Goal: Task Accomplishment & Management: Manage account settings

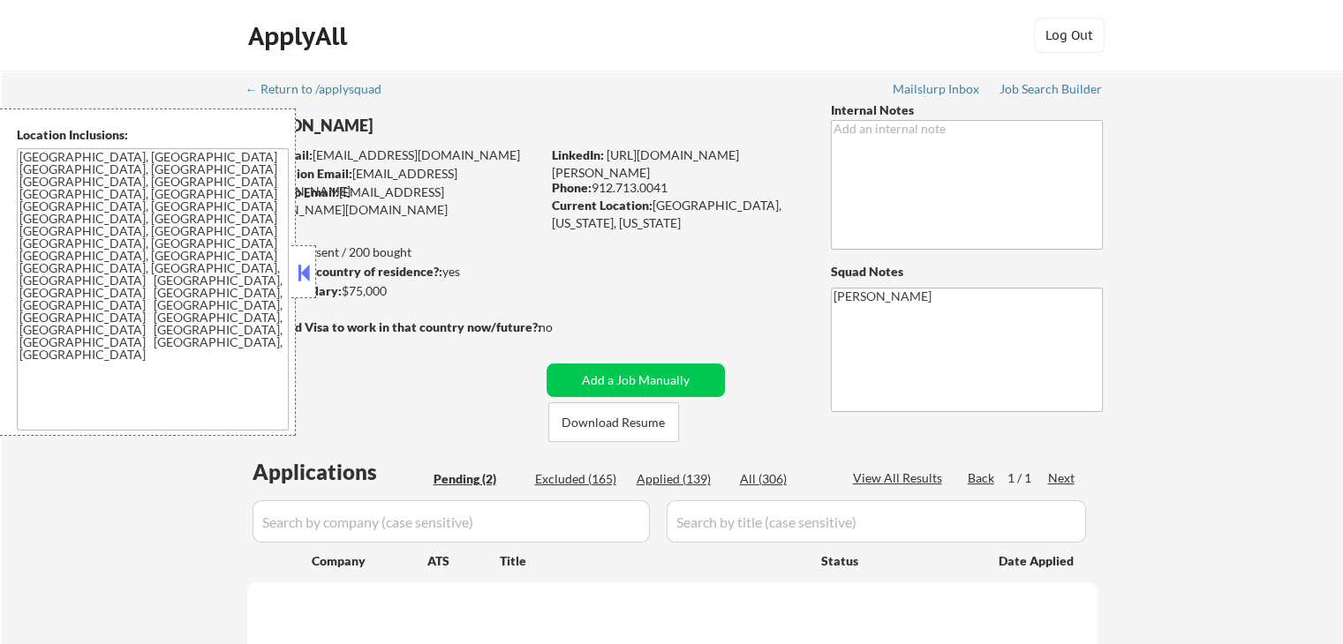
select select ""pending""
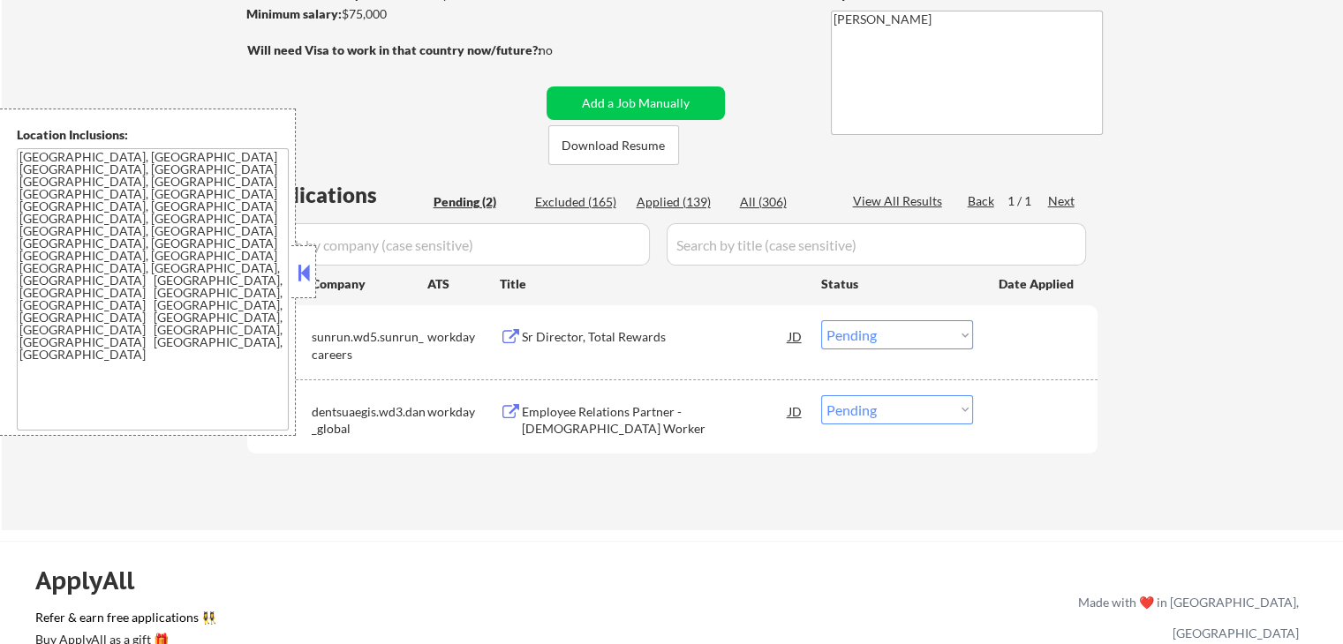
scroll to position [353, 0]
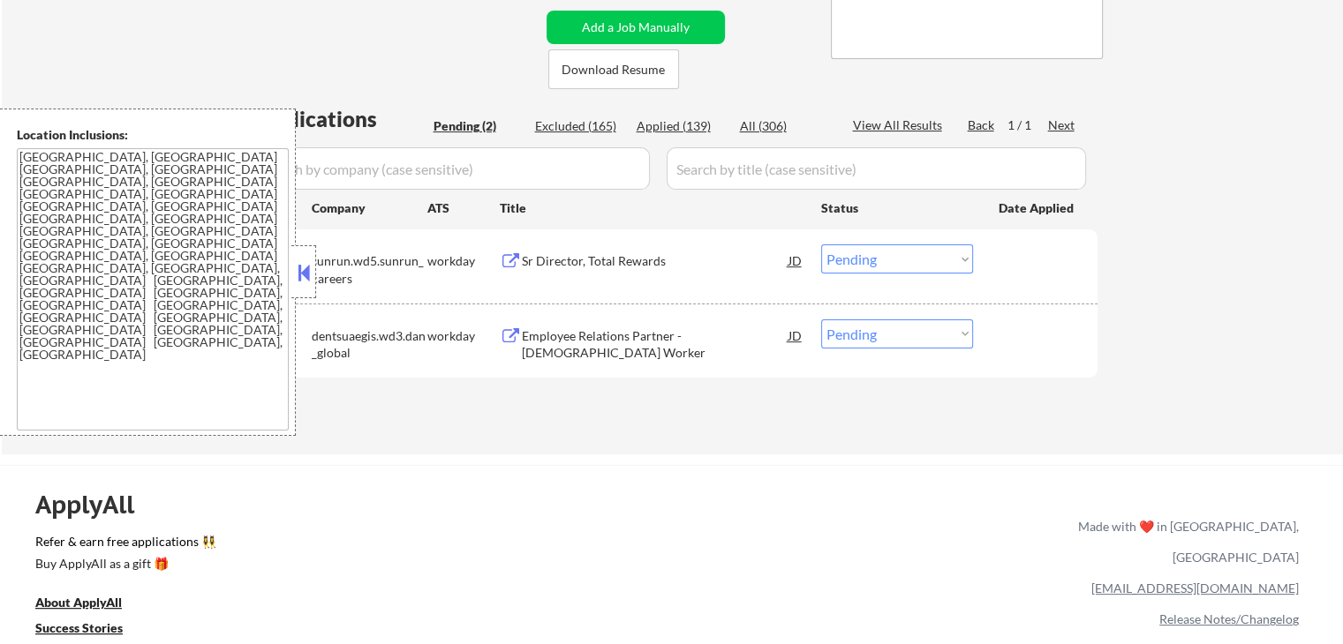
click at [640, 260] on div "Sr Director, Total Rewards" at bounding box center [655, 261] width 267 height 18
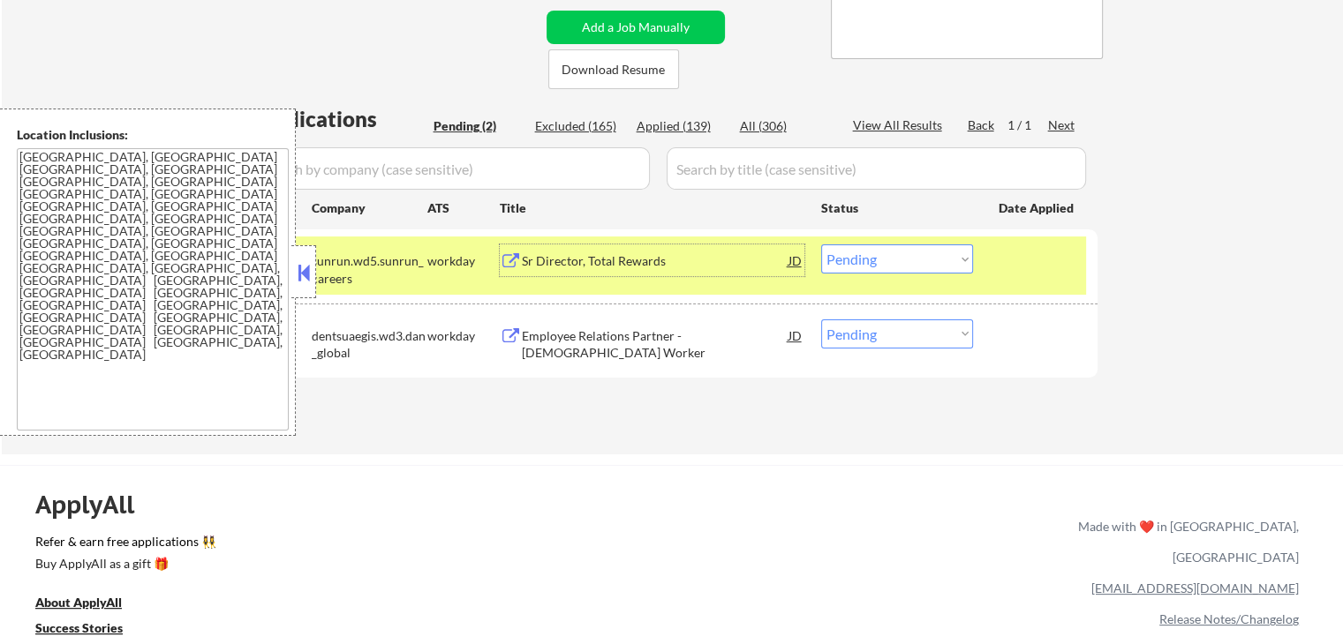
click at [704, 343] on div "Employee Relations Partner - [DEMOGRAPHIC_DATA] Worker" at bounding box center [655, 345] width 267 height 34
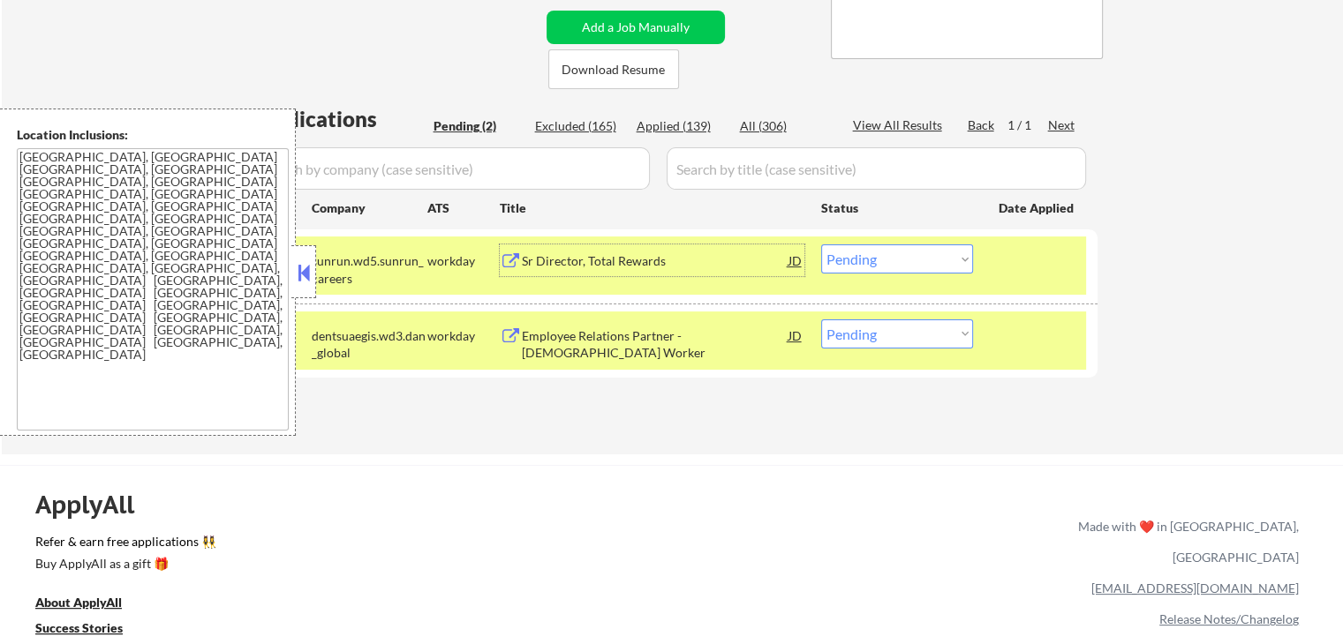
click at [693, 274] on div "Sr Director, Total Rewards" at bounding box center [655, 261] width 267 height 32
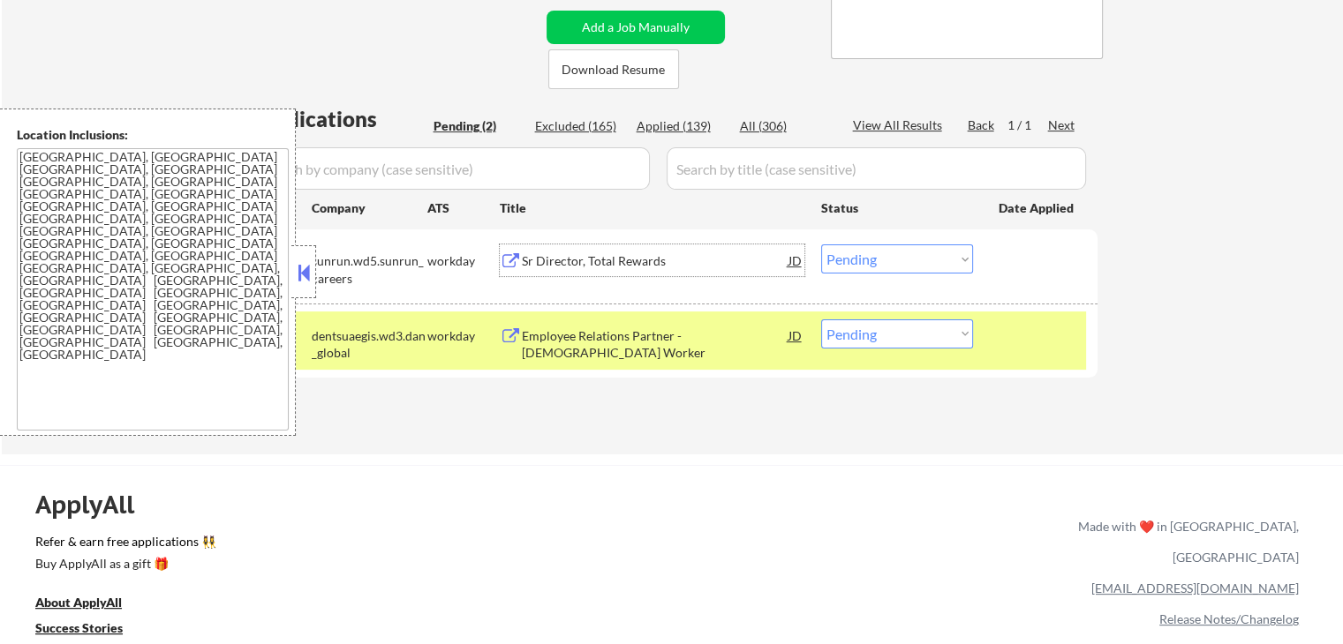
click at [865, 257] on select "Choose an option... Pending Applied Excluded (Questions) Excluded (Expired) Exc…" at bounding box center [897, 259] width 152 height 29
click at [821, 245] on select "Choose an option... Pending Applied Excluded (Questions) Excluded (Expired) Exc…" at bounding box center [897, 259] width 152 height 29
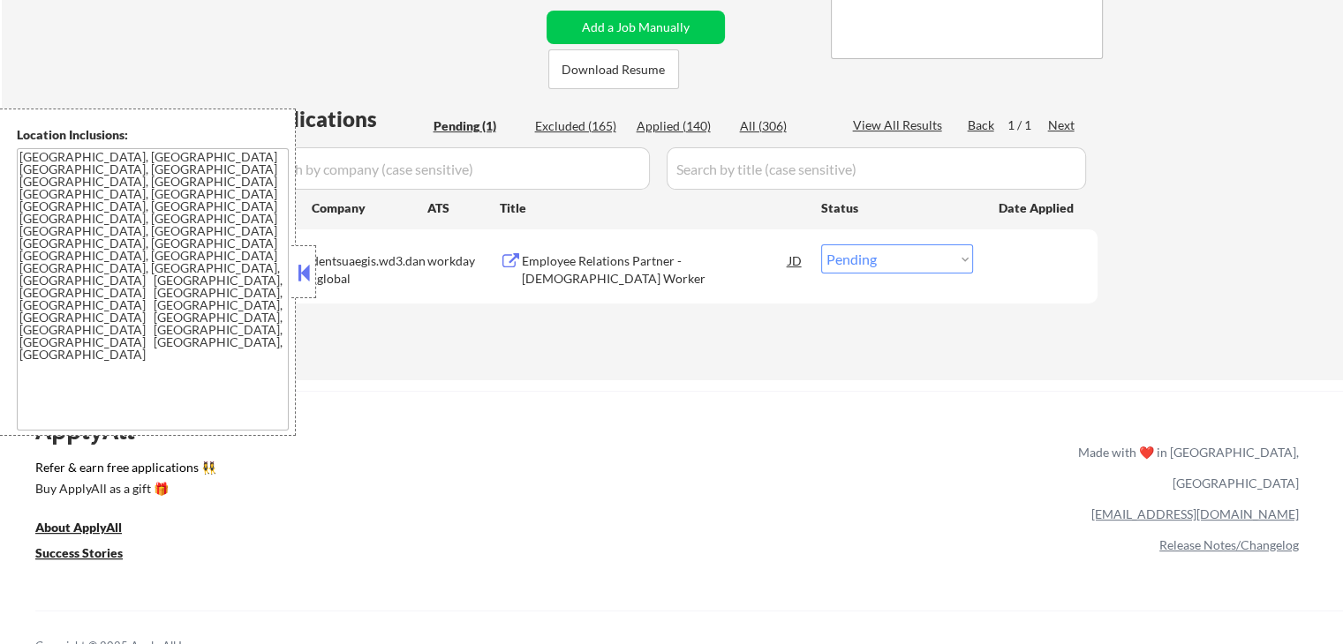
click at [871, 256] on select "Choose an option... Pending Applied Excluded (Questions) Excluded (Expired) Exc…" at bounding box center [897, 259] width 152 height 29
select select ""excluded__location_""
click at [821, 245] on select "Choose an option... Pending Applied Excluded (Questions) Excluded (Expired) Exc…" at bounding box center [897, 259] width 152 height 29
click at [859, 382] on div "← Return to /applysquad Mailslurp Inbox Job Search Builder [PERSON_NAME] User E…" at bounding box center [671, 466] width 1343 height 1639
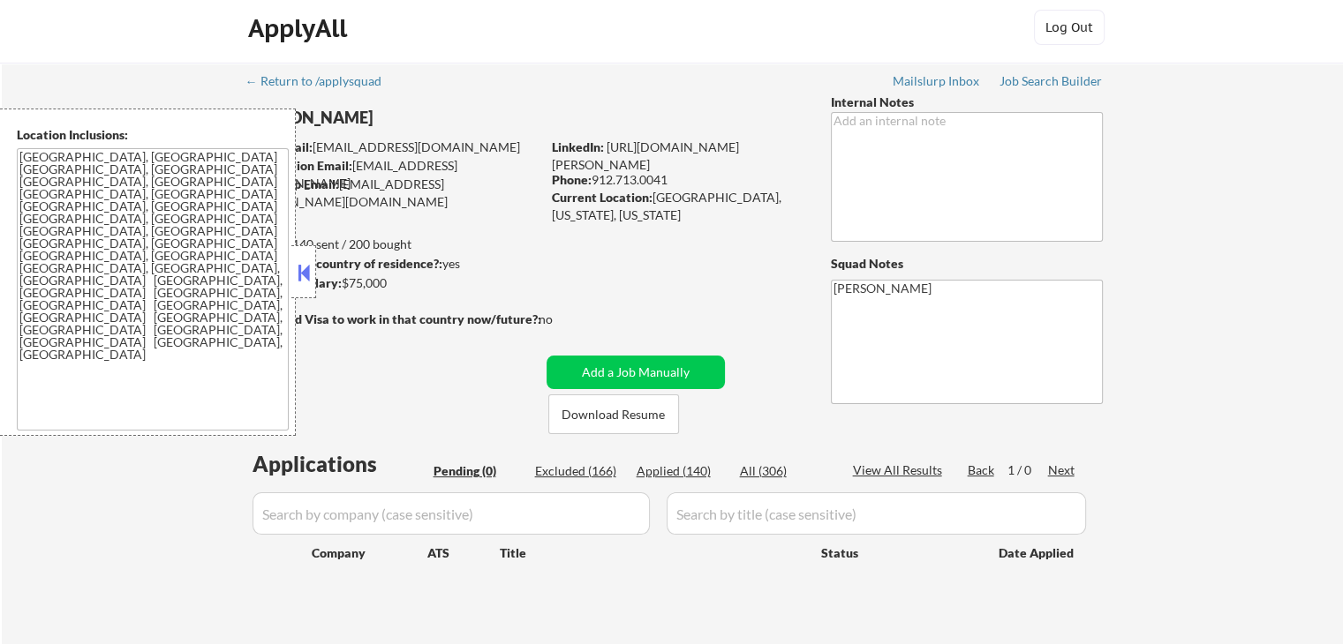
scroll to position [0, 0]
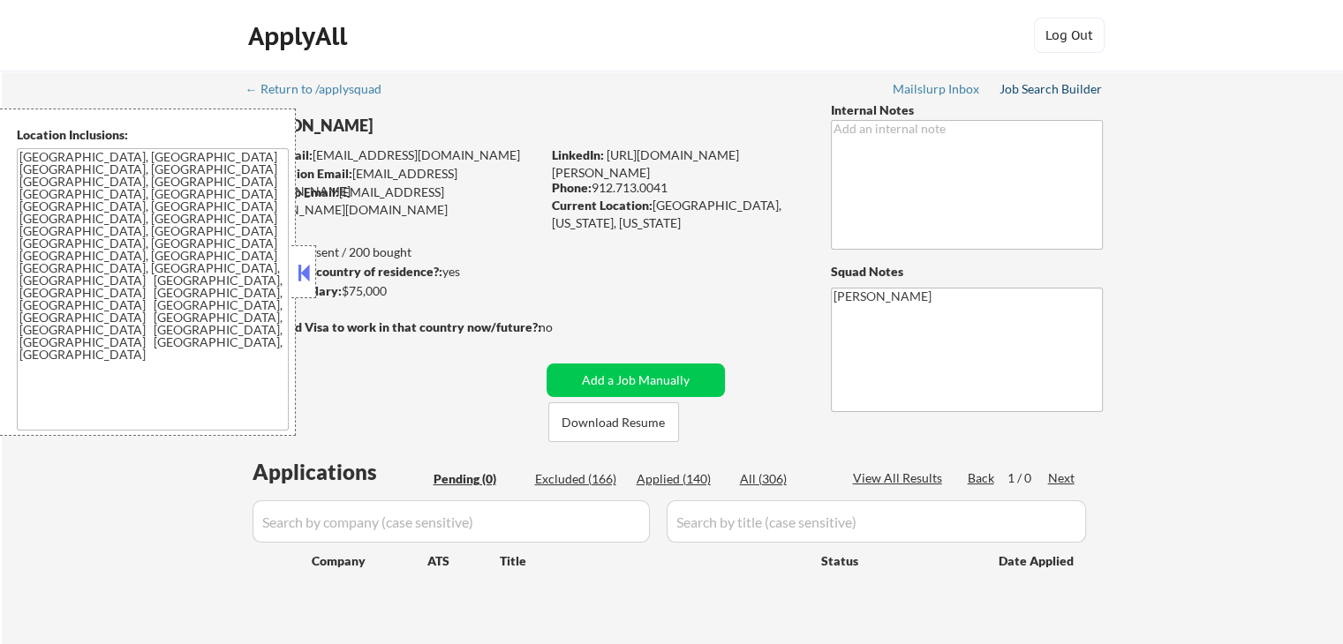
click at [1031, 87] on div "Job Search Builder" at bounding box center [1050, 89] width 103 height 12
